Goal: Ask a question

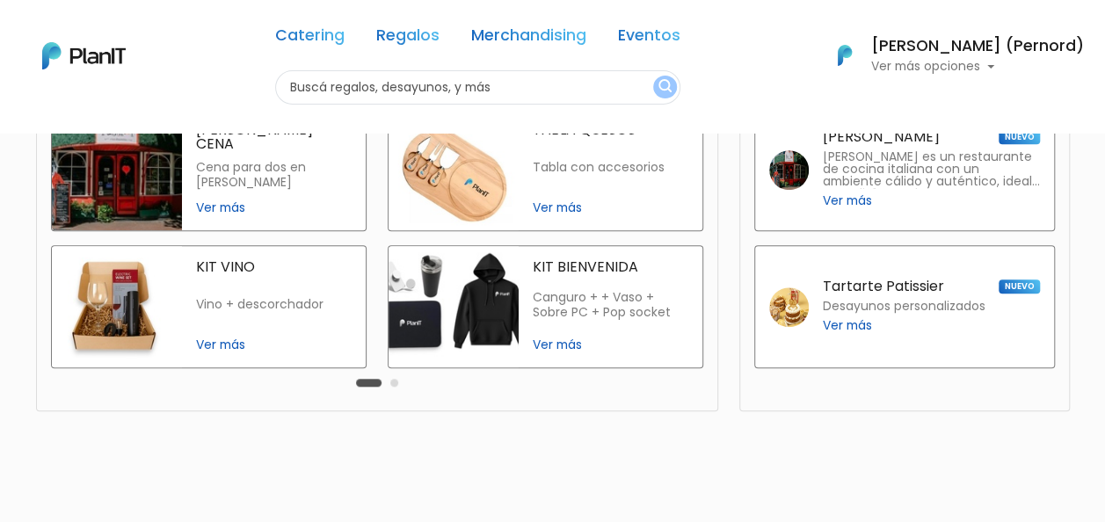
scroll to position [517, 0]
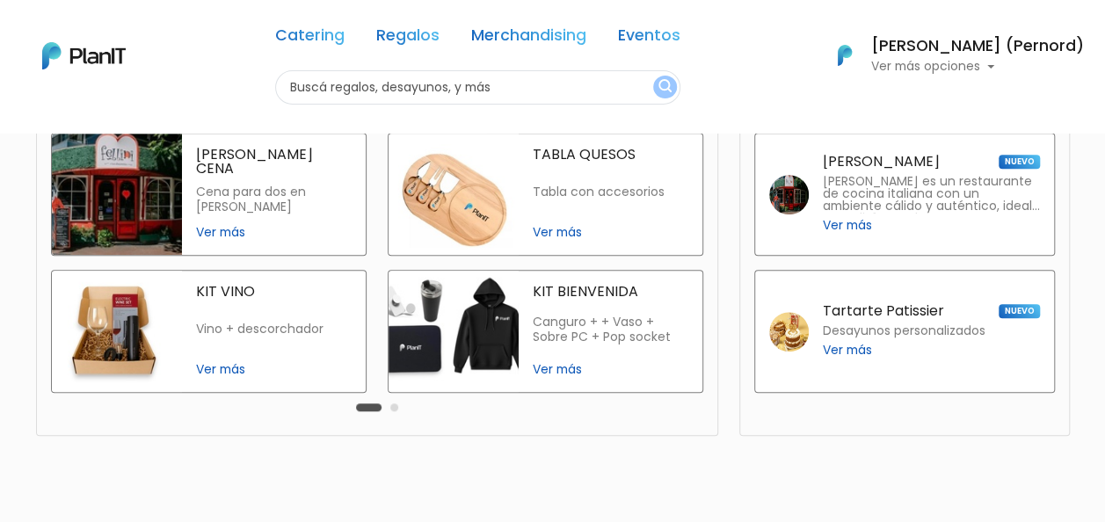
click at [393, 405] on button "Carousel Page 2" at bounding box center [394, 408] width 8 height 8
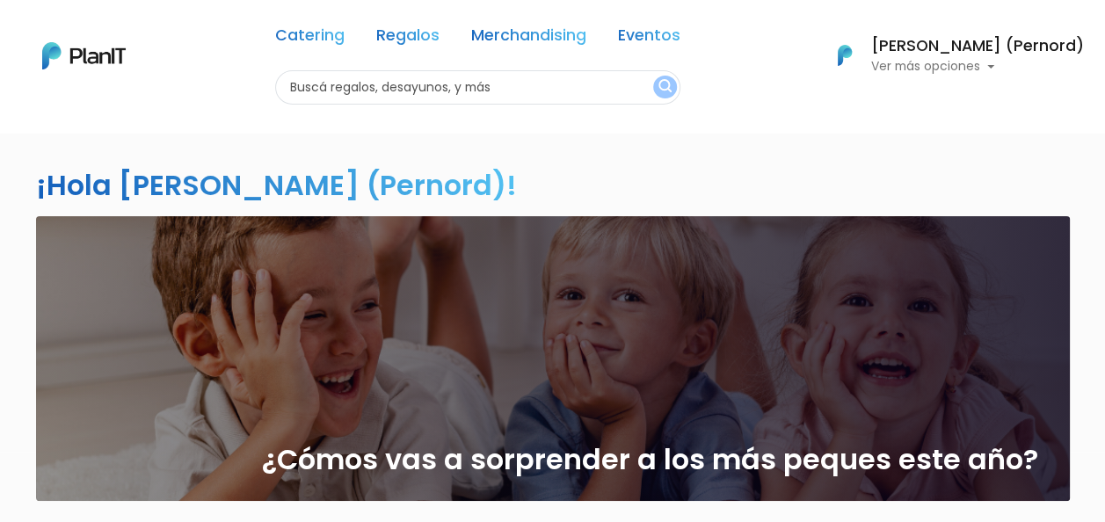
scroll to position [176, 0]
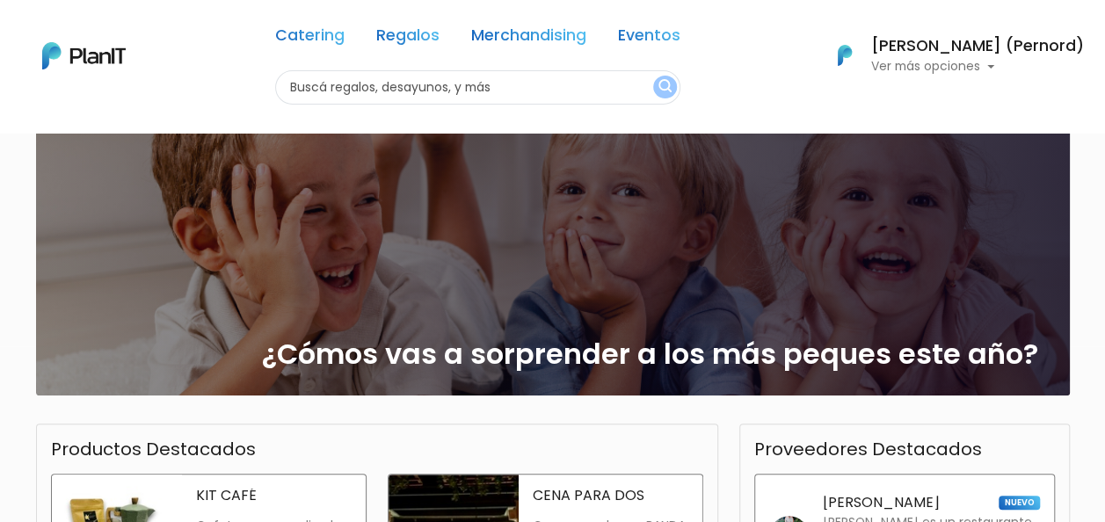
click at [443, 341] on h2 "¿Cómos vas a sorprender a los más peques este año?" at bounding box center [650, 354] width 777 height 33
click at [432, 30] on link "Regalos" at bounding box center [407, 38] width 63 height 21
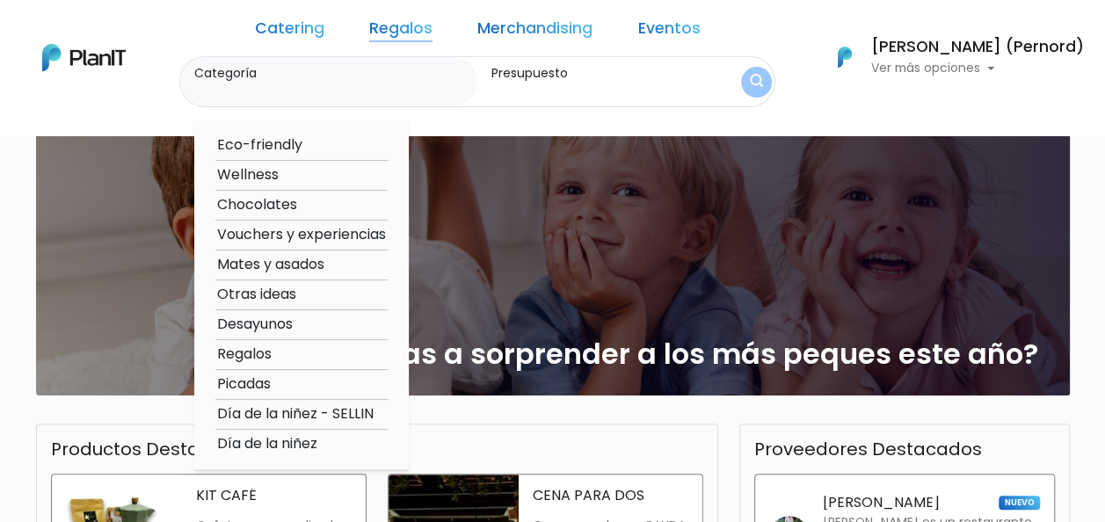
click at [600, 113] on nav "Catering Regalos Merchandising Eventos Catering Regalos Merchandising Eventos C…" at bounding box center [552, 67] width 1105 height 135
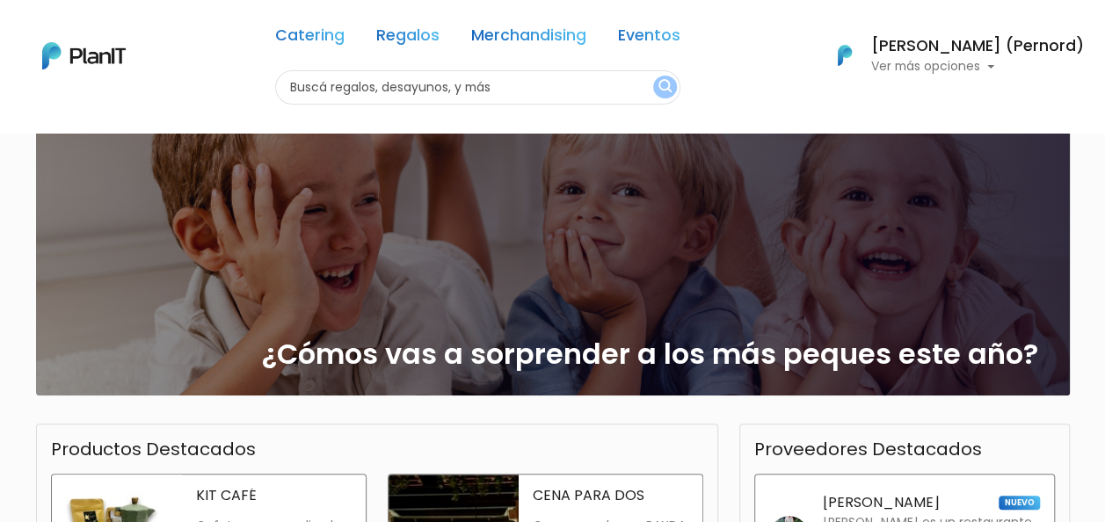
click at [667, 32] on link "Eventos" at bounding box center [649, 38] width 62 height 21
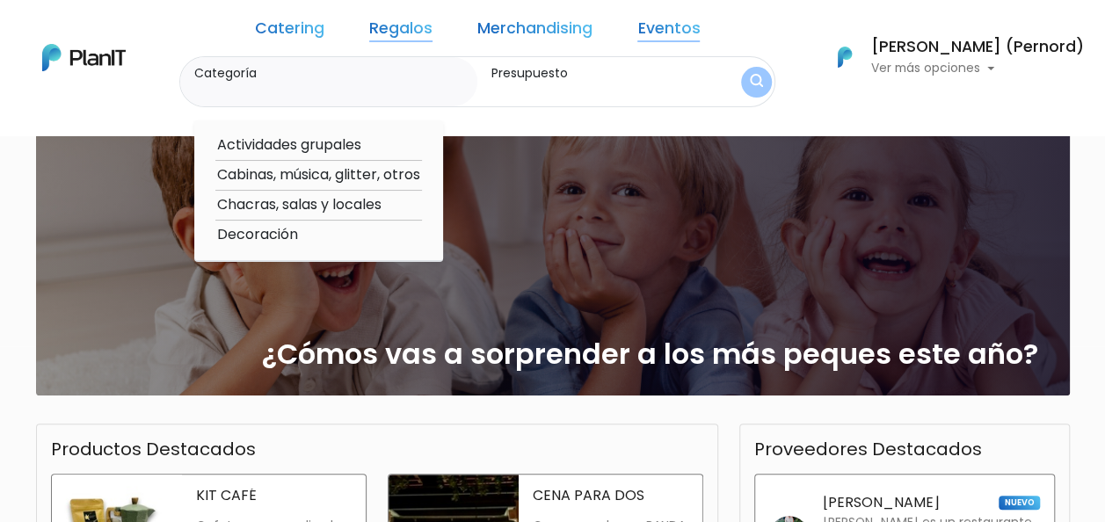
click at [70, 62] on img at bounding box center [84, 57] width 84 height 27
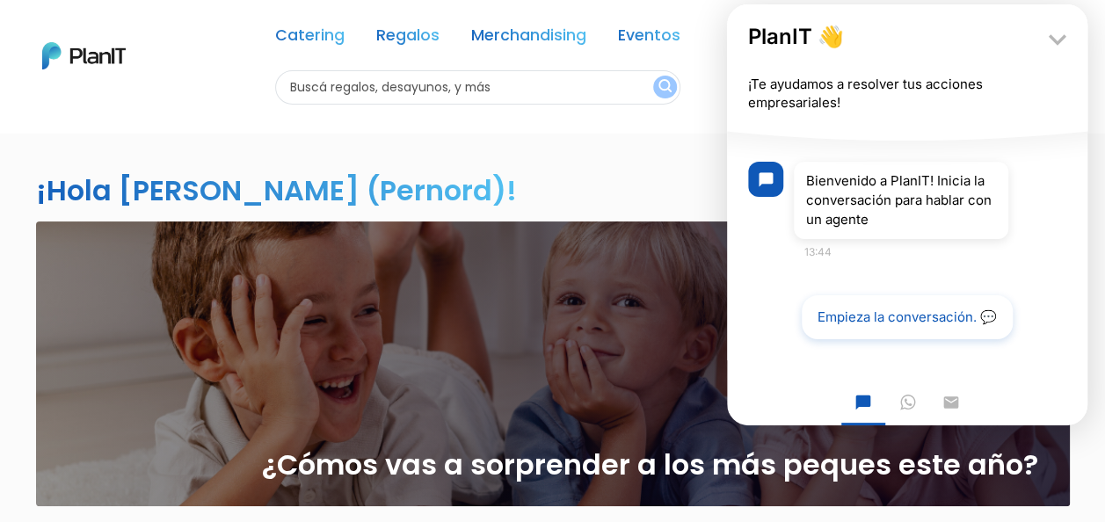
click at [848, 317] on button "Empieza la conversación. 💬" at bounding box center [907, 317] width 211 height 44
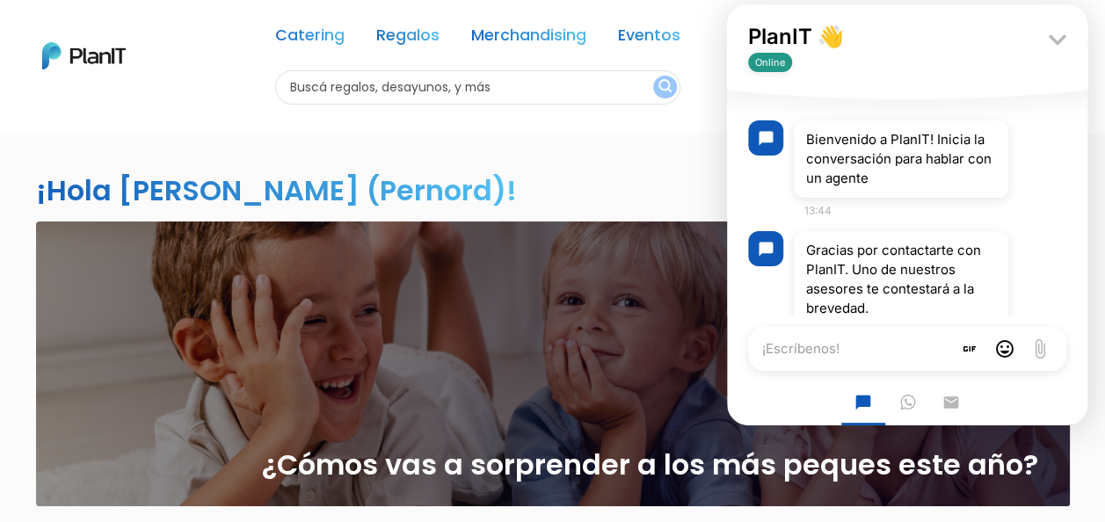
scroll to position [55, 0]
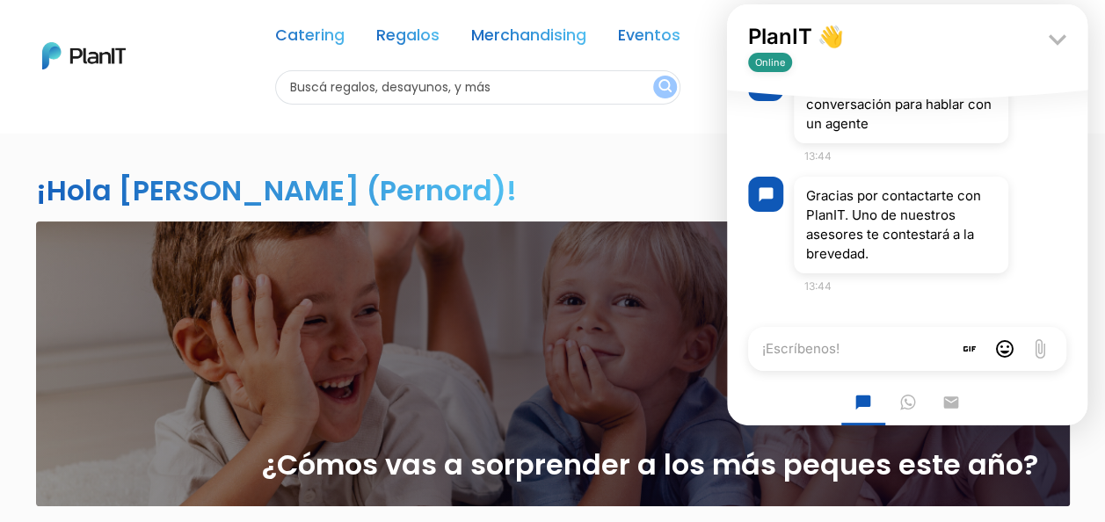
click at [819, 348] on textarea "¡Escríbenos!" at bounding box center [850, 349] width 204 height 44
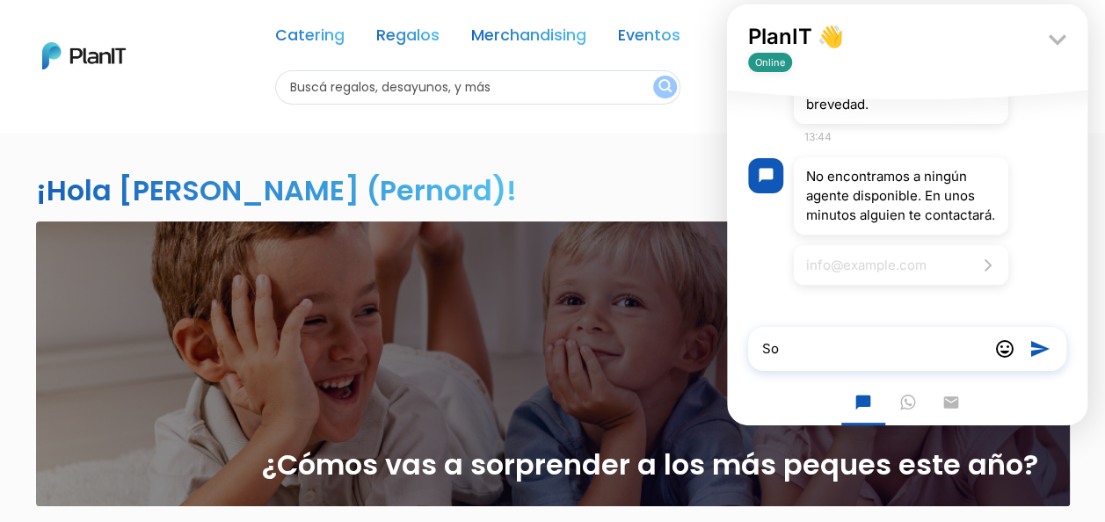
type textarea "S"
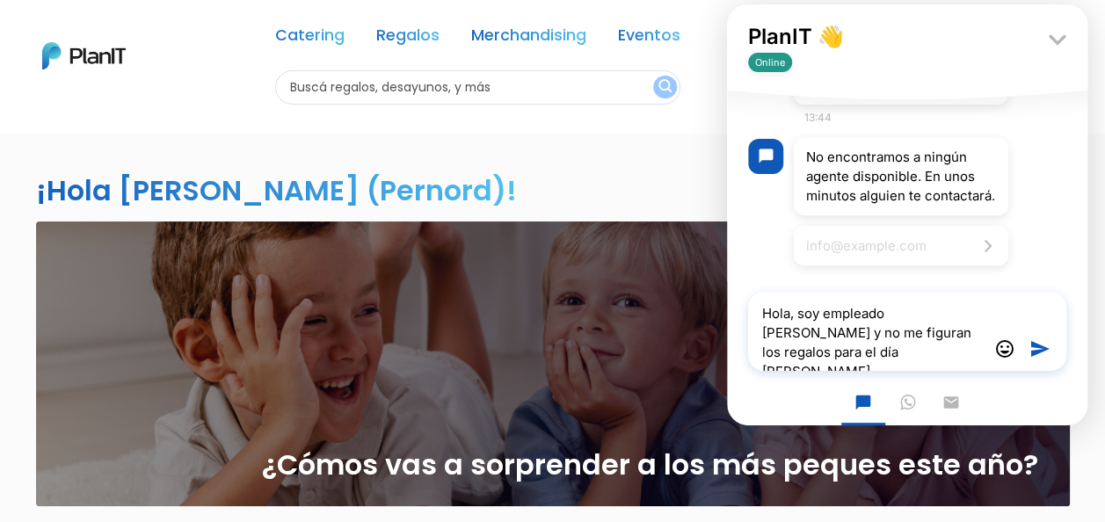
type textarea "Hola, soy empleado [PERSON_NAME] y no me figuran los regalos para el [DATE]"
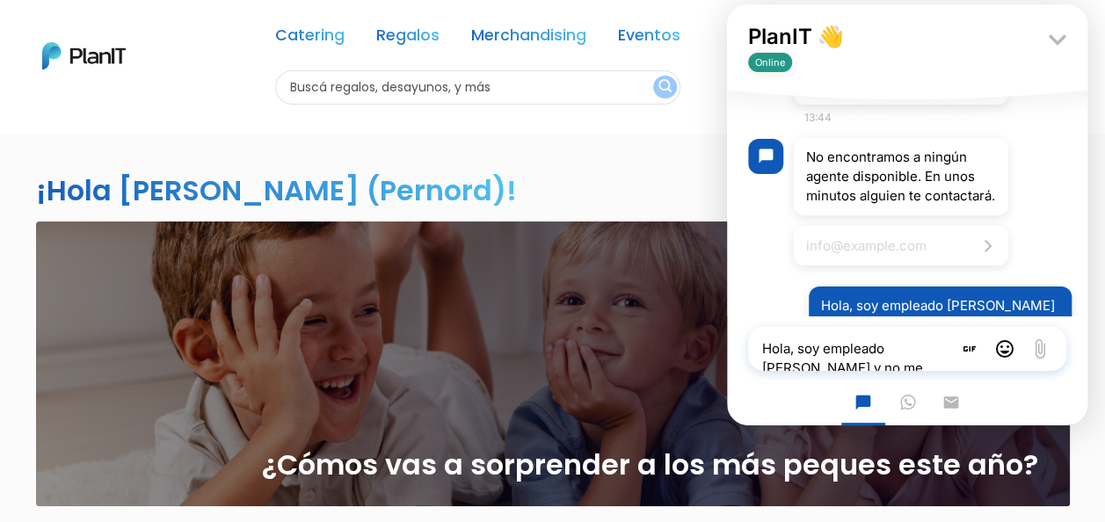
scroll to position [331, 0]
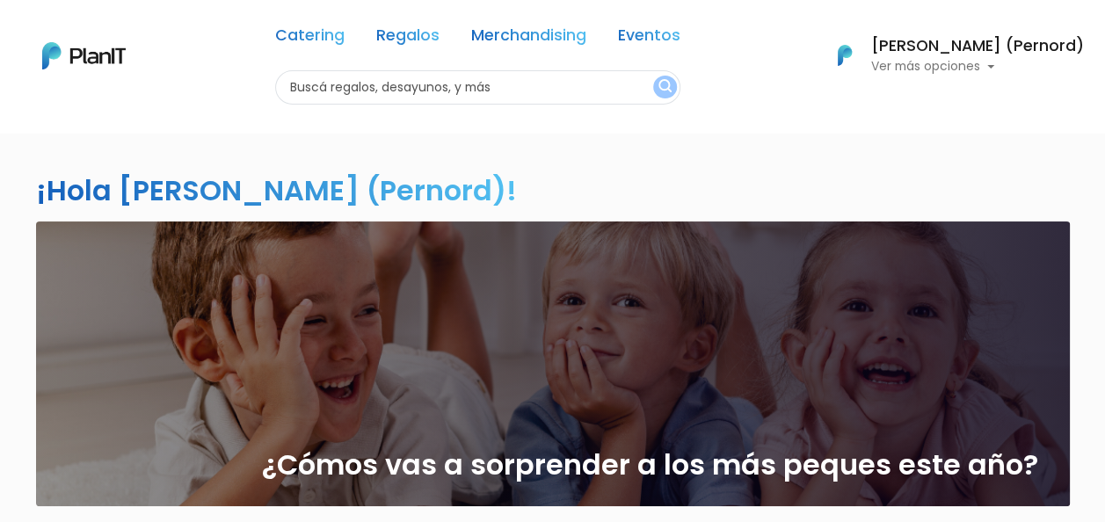
click at [1037, 66] on p "Ver más opciones" at bounding box center [978, 67] width 213 height 12
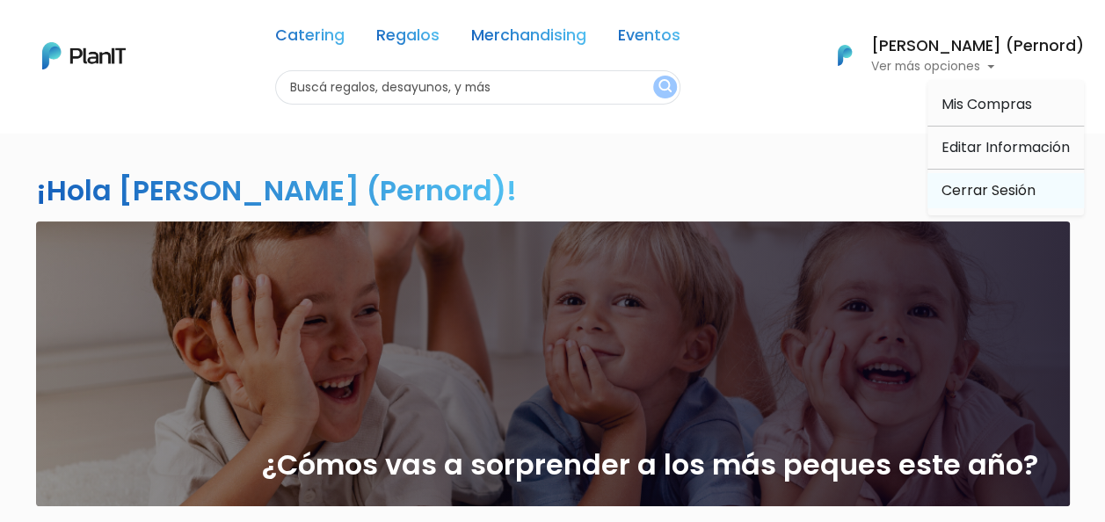
click at [1001, 187] on link "Cerrar Sesión" at bounding box center [1006, 190] width 157 height 35
